Goal: Transaction & Acquisition: Download file/media

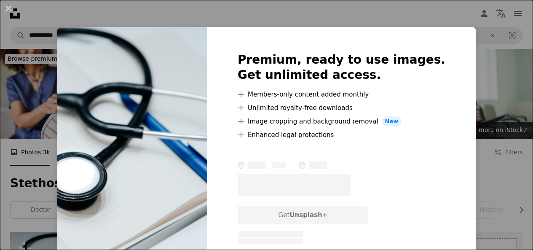
scroll to position [98, 0]
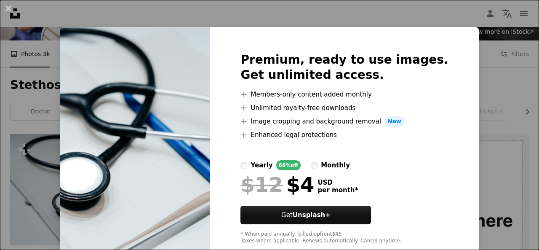
click at [480, 33] on div "An X shape Premium, ready to use images. Get unlimited access. A plus sign Memb…" at bounding box center [269, 125] width 539 height 250
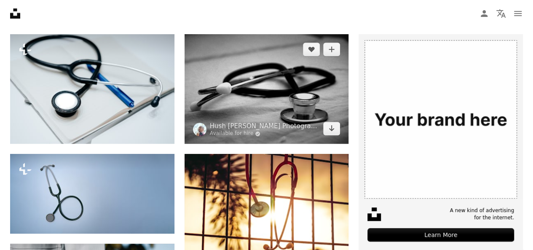
scroll to position [163, 0]
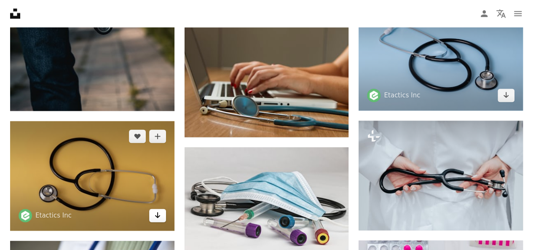
scroll to position [578, 0]
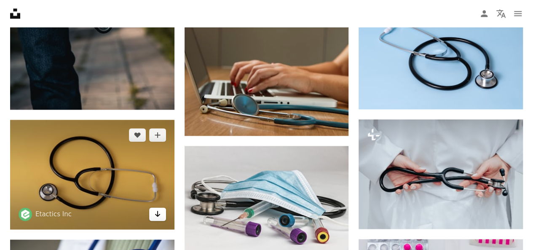
click at [156, 208] on icon "Arrow pointing down" at bounding box center [157, 213] width 7 height 10
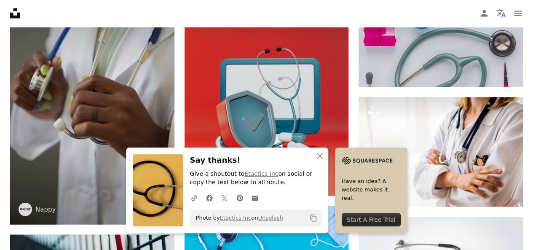
scroll to position [865, 0]
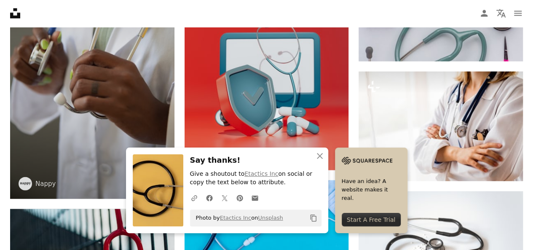
click at [158, 178] on icon "Arrow pointing down" at bounding box center [157, 183] width 7 height 10
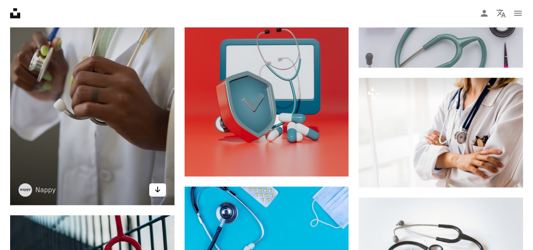
scroll to position [831, 0]
